Goal: Task Accomplishment & Management: Manage account settings

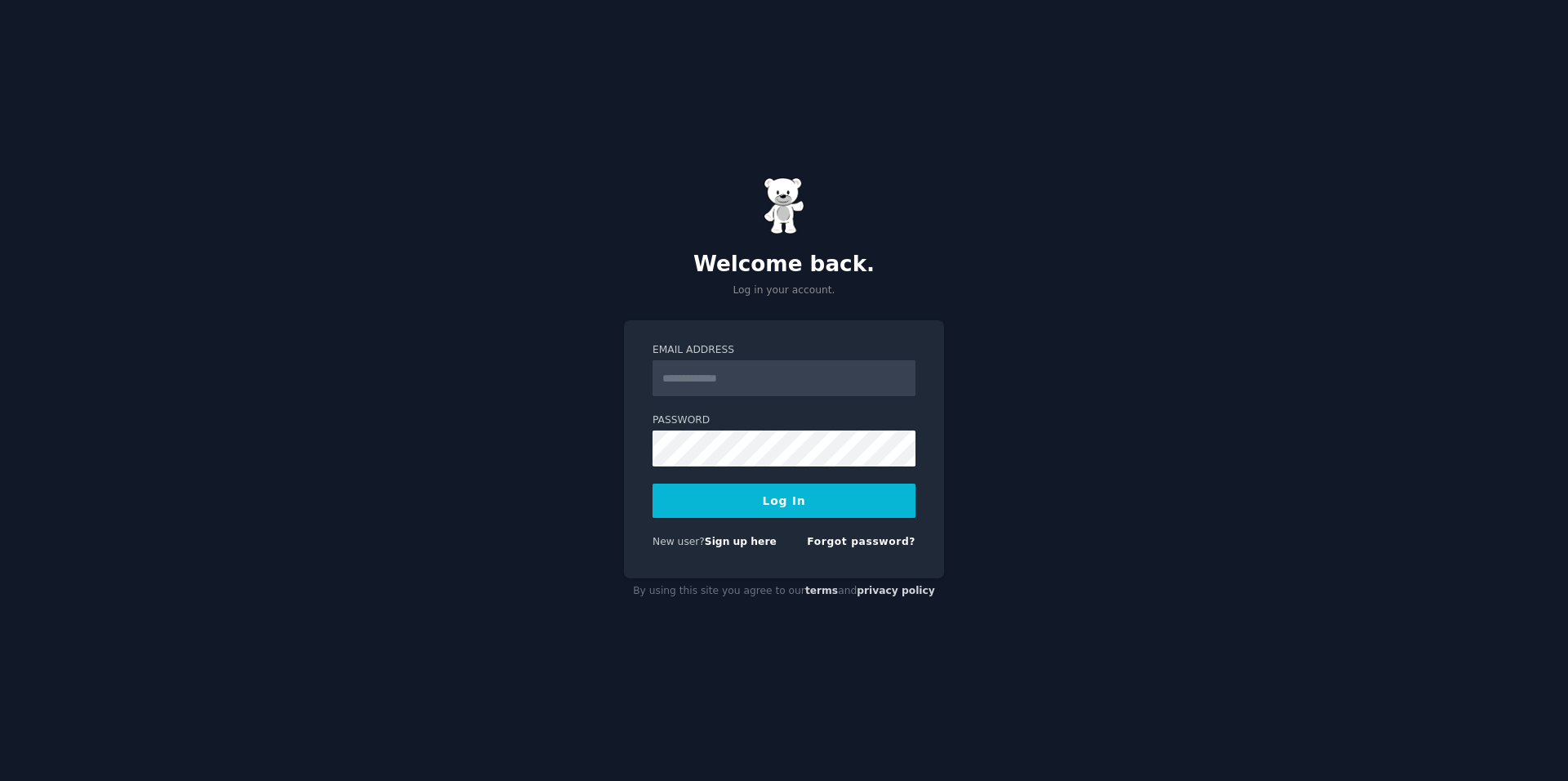
type input "**********"
click at [806, 511] on button "Log In" at bounding box center [784, 501] width 263 height 34
